Goal: Information Seeking & Learning: Find specific fact

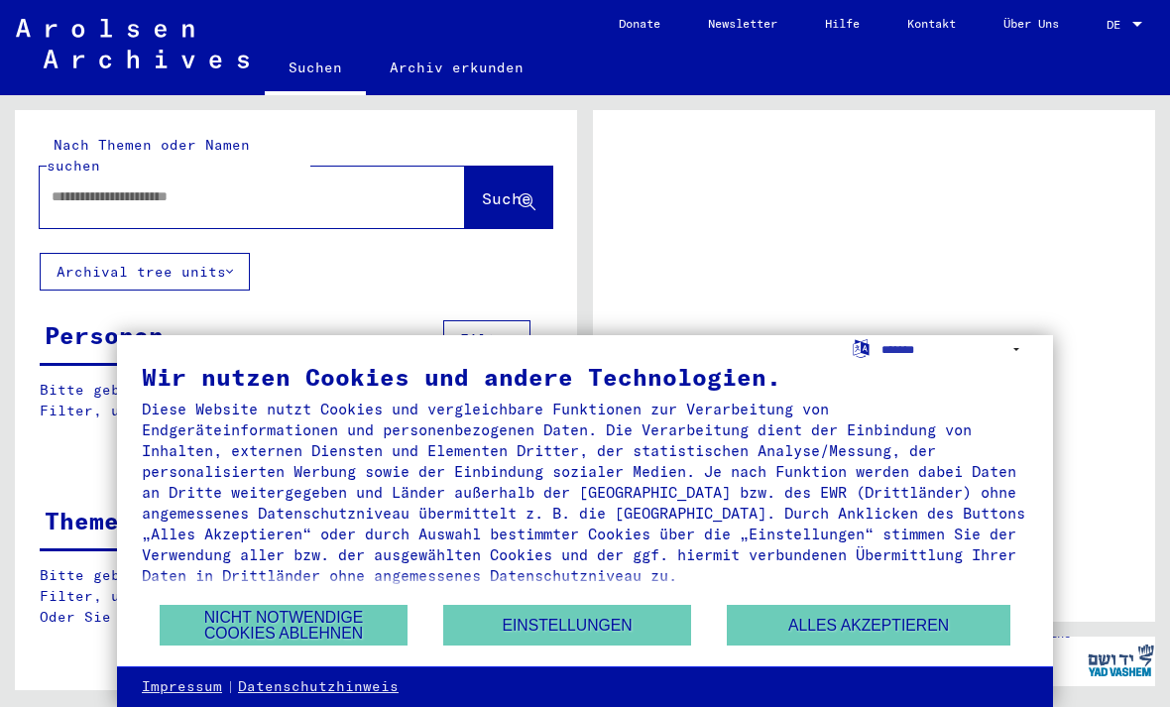
click at [331, 633] on button "Nicht notwendige Cookies ablehnen" at bounding box center [284, 625] width 248 height 41
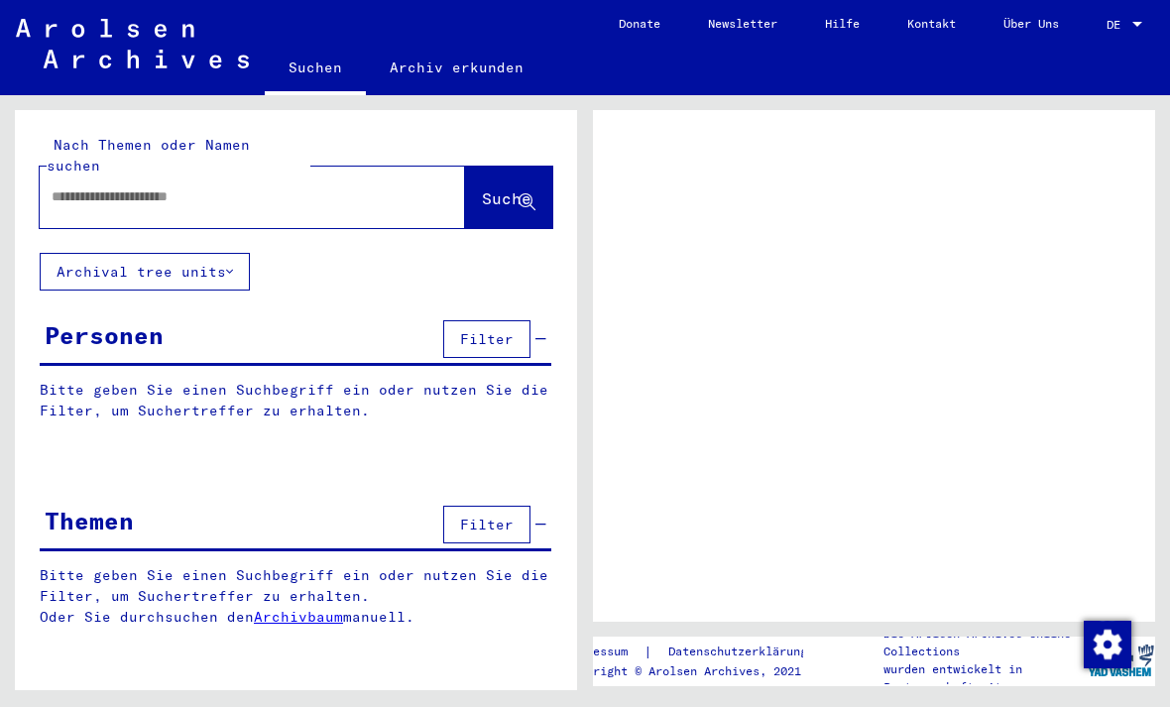
click at [86, 153] on mat-label "Nach Themen oder Namen suchen" at bounding box center [148, 155] width 203 height 39
click at [122, 206] on div at bounding box center [252, 197] width 425 height 61
click at [91, 186] on input "text" at bounding box center [235, 196] width 366 height 21
type input "**********"
click at [513, 188] on span "Suche" at bounding box center [507, 198] width 50 height 20
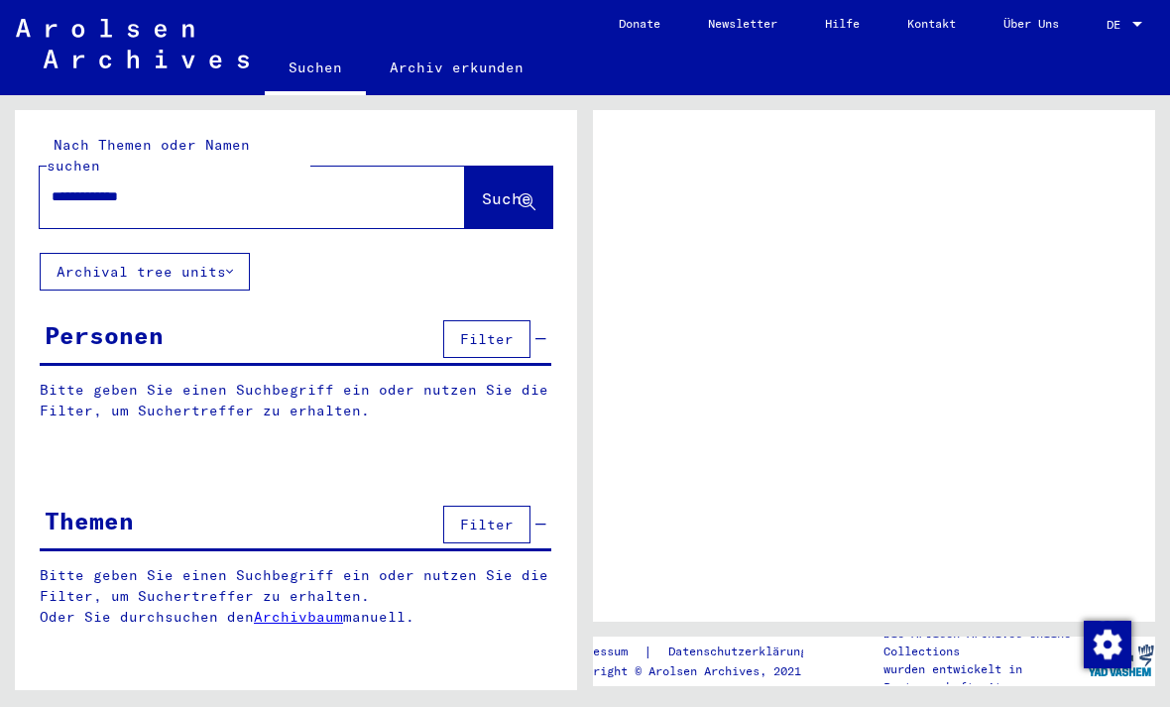
click at [499, 188] on span "Suche" at bounding box center [507, 198] width 50 height 20
click at [504, 201] on button "Suche" at bounding box center [508, 197] width 87 height 61
click at [512, 188] on span "Suche" at bounding box center [507, 198] width 50 height 20
click at [482, 188] on span "Suche" at bounding box center [507, 198] width 50 height 20
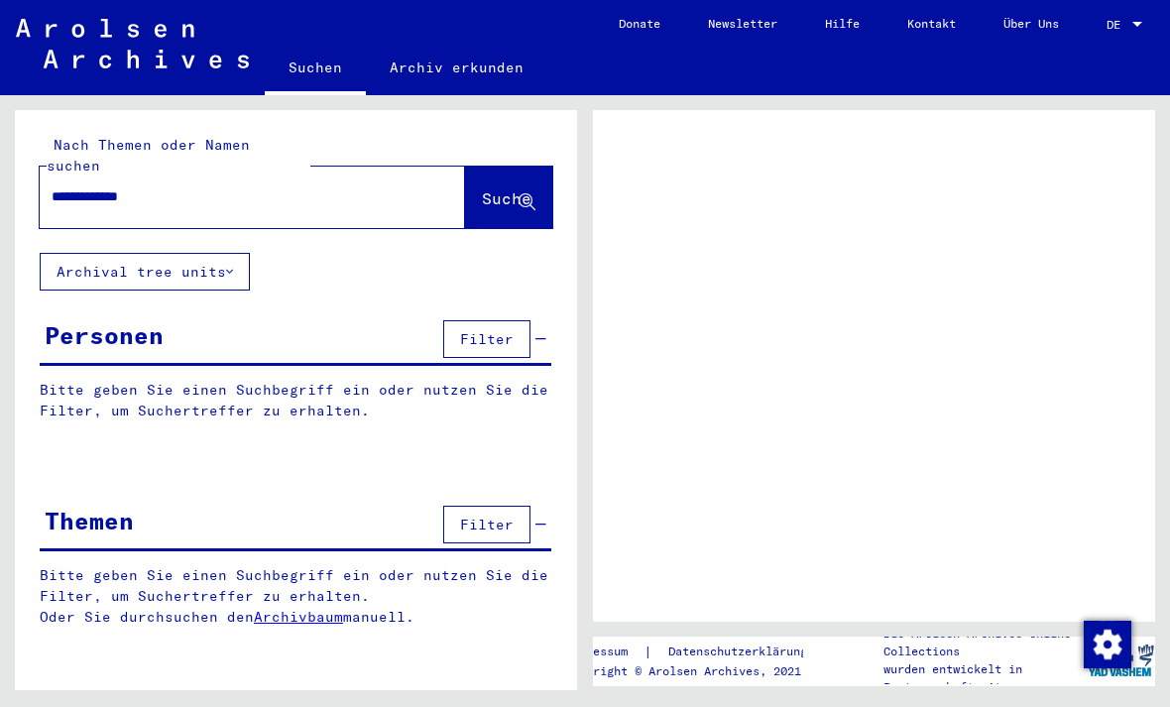
click at [482, 188] on span "Suche" at bounding box center [507, 198] width 50 height 20
click at [516, 167] on button "Suche" at bounding box center [508, 197] width 87 height 61
click at [489, 188] on span "Suche" at bounding box center [507, 198] width 50 height 20
click at [520, 167] on button "Suche" at bounding box center [508, 197] width 87 height 61
click at [501, 188] on span "Suche" at bounding box center [507, 198] width 50 height 20
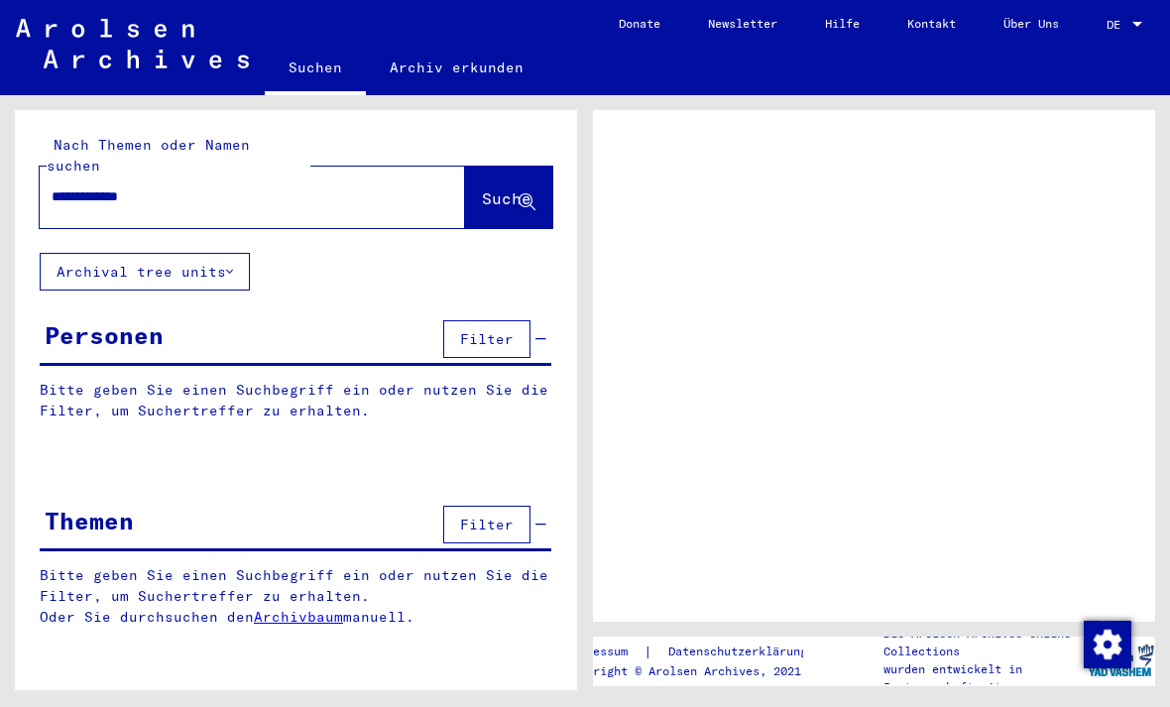
click at [507, 188] on span "Suche" at bounding box center [507, 198] width 50 height 20
click at [506, 188] on span "Suche" at bounding box center [507, 198] width 50 height 20
click at [508, 167] on button "Suche" at bounding box center [508, 197] width 87 height 61
click at [500, 188] on span "Suche" at bounding box center [507, 198] width 50 height 20
click at [496, 188] on span "Suche" at bounding box center [507, 198] width 50 height 20
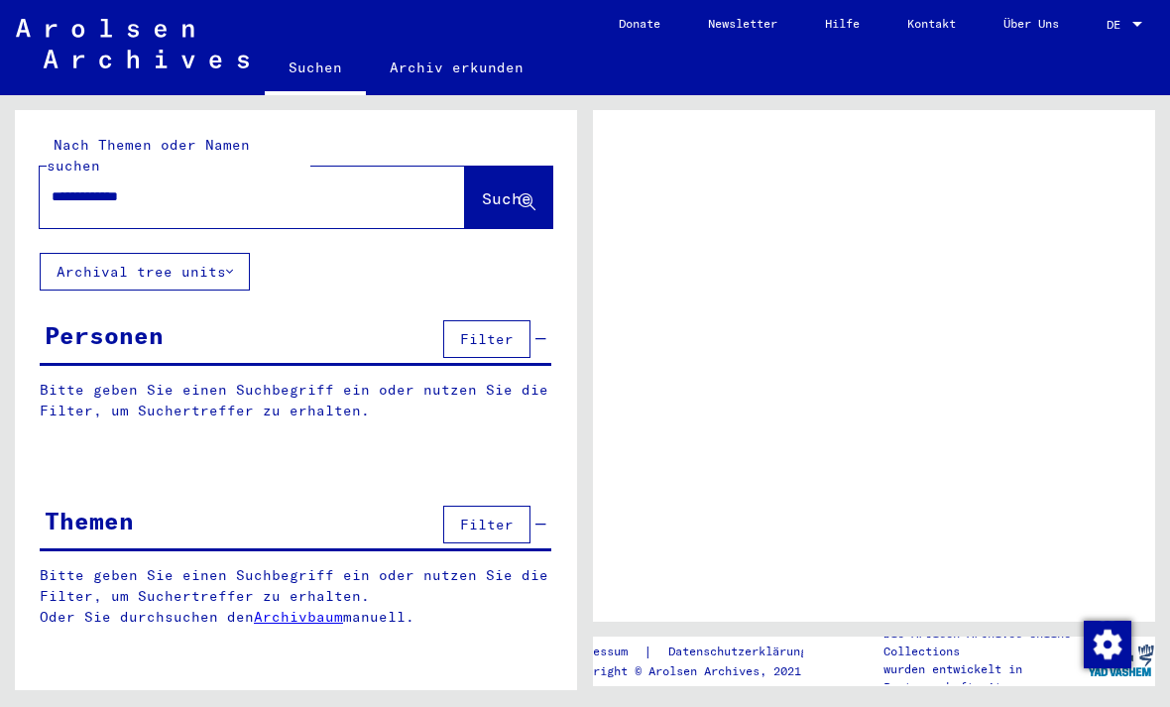
click at [494, 188] on span "Suche" at bounding box center [507, 198] width 50 height 20
click at [503, 196] on button "Suche" at bounding box center [508, 197] width 87 height 61
click at [506, 188] on span "Suche" at bounding box center [507, 198] width 50 height 20
